Goal: Navigation & Orientation: Find specific page/section

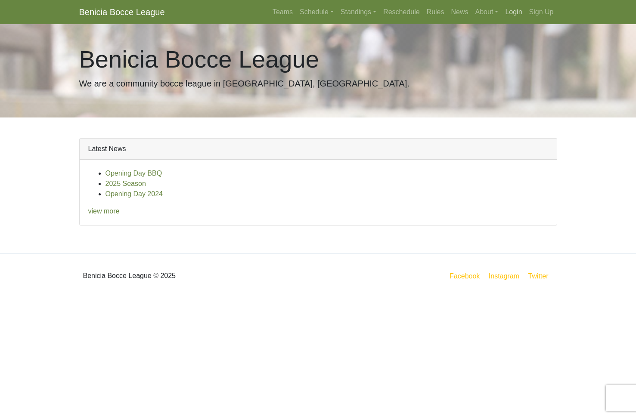
click at [515, 12] on link "Login" at bounding box center [514, 11] width 24 height 17
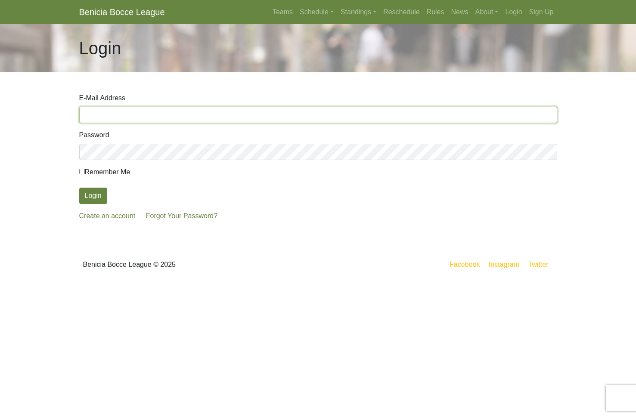
type input "[PERSON_NAME][EMAIL_ADDRESS][DOMAIN_NAME]"
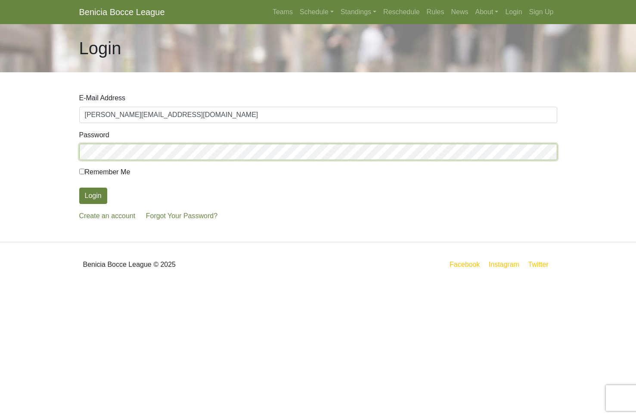
click at [93, 196] on button "Login" at bounding box center [93, 196] width 28 height 16
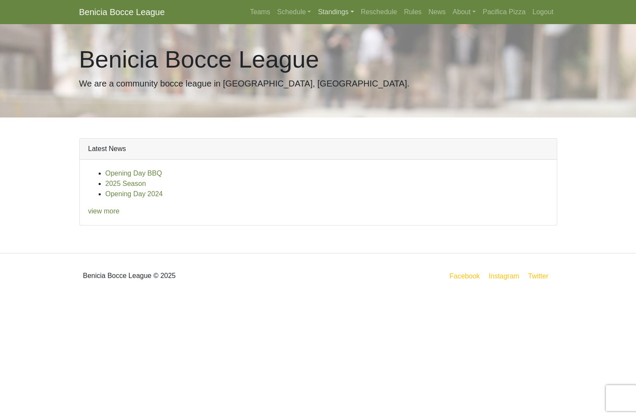
click at [321, 11] on link "Standings" at bounding box center [335, 11] width 43 height 17
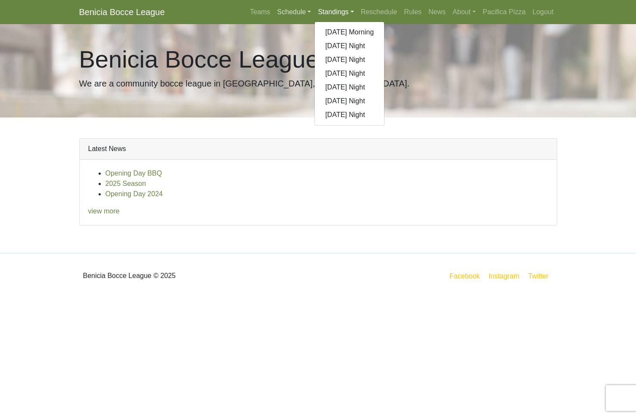
click at [287, 12] on link "Schedule" at bounding box center [294, 11] width 41 height 17
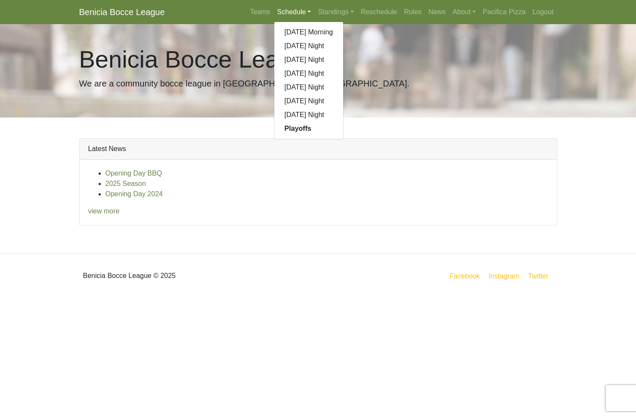
click at [295, 129] on strong "Playoffs" at bounding box center [298, 128] width 27 height 7
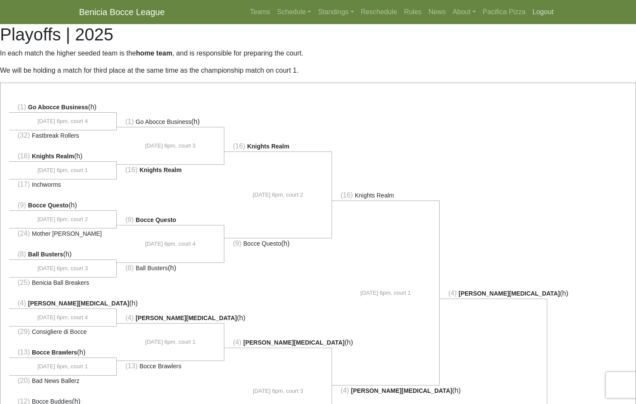
click at [542, 12] on link "Logout" at bounding box center [543, 11] width 28 height 17
